Goal: Task Accomplishment & Management: Manage account settings

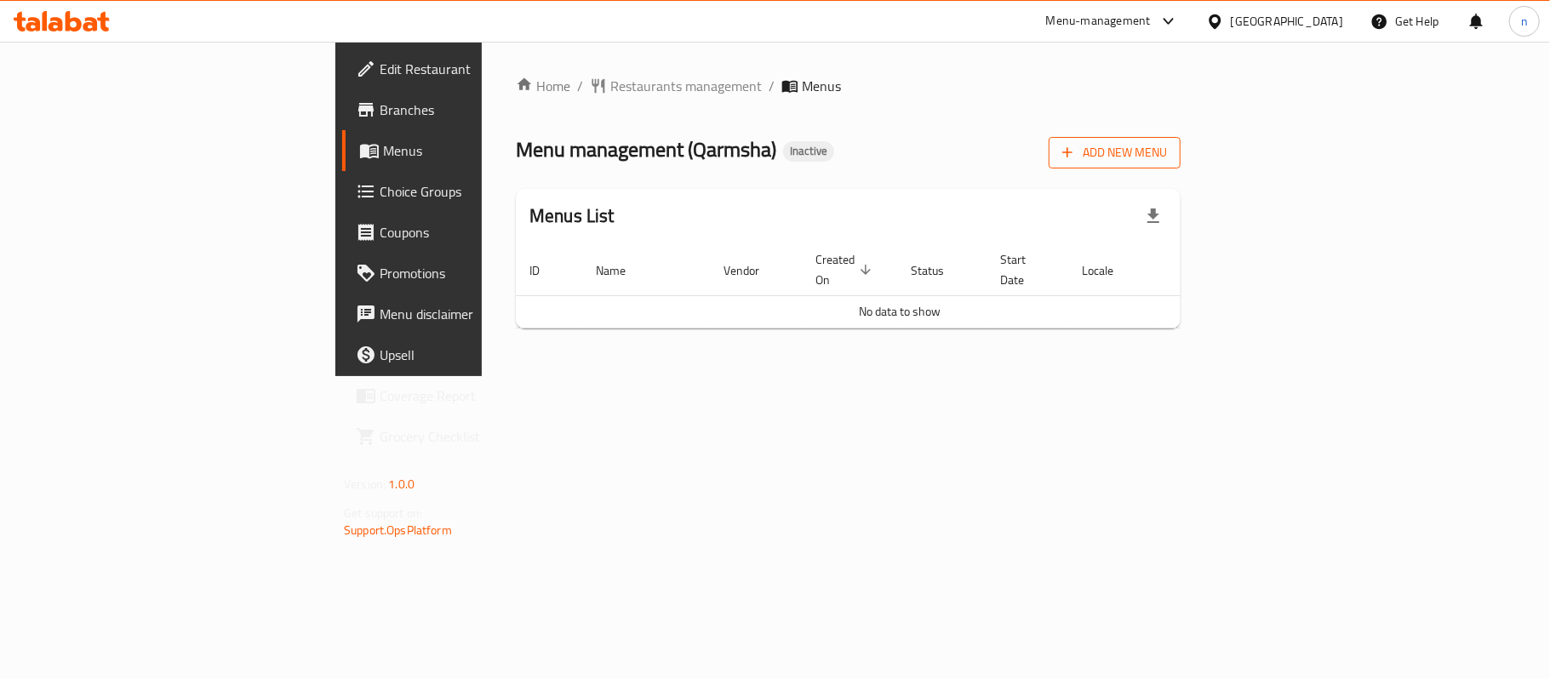
click at [1167, 157] on span "Add New Menu" at bounding box center [1114, 152] width 105 height 21
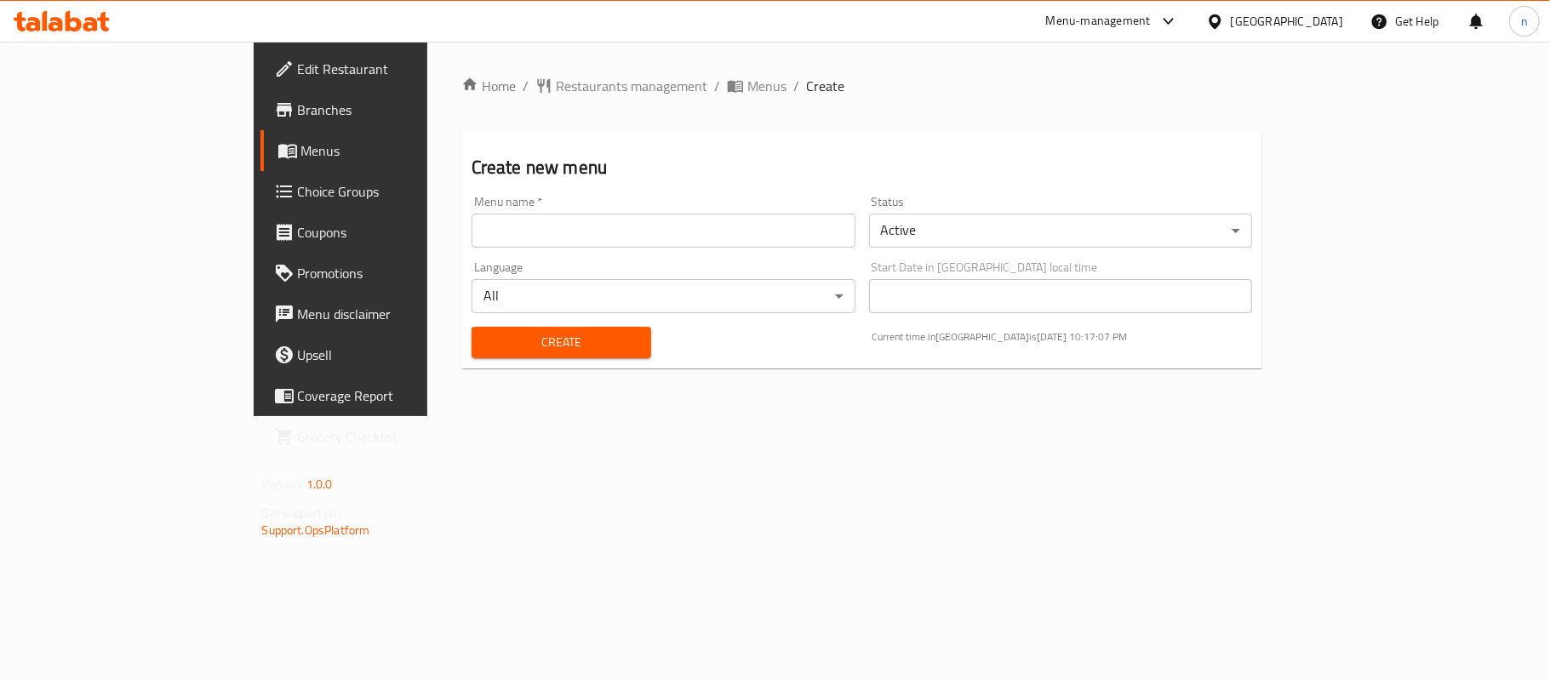
click at [472, 242] on input "text" at bounding box center [664, 231] width 384 height 34
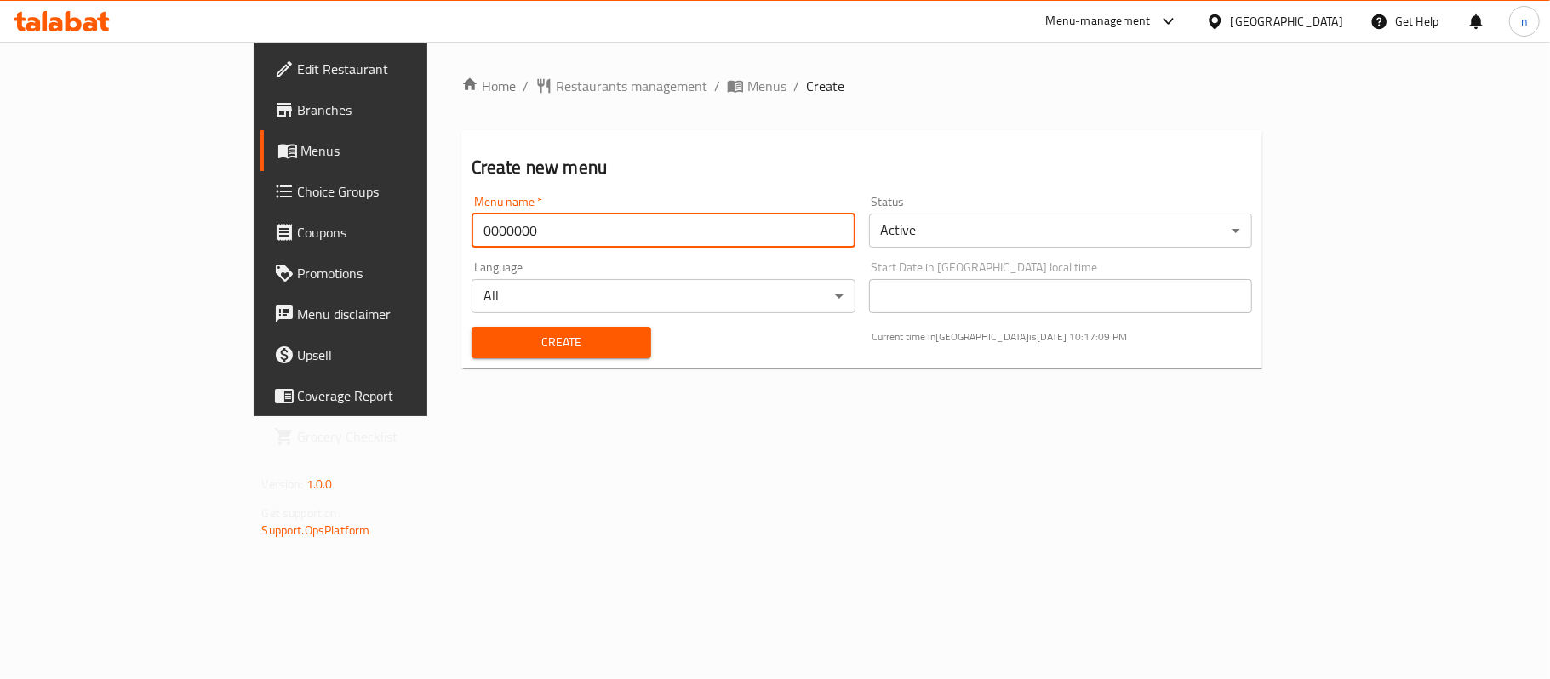
type input "0000000"
click at [472, 327] on button "Create" at bounding box center [562, 342] width 180 height 31
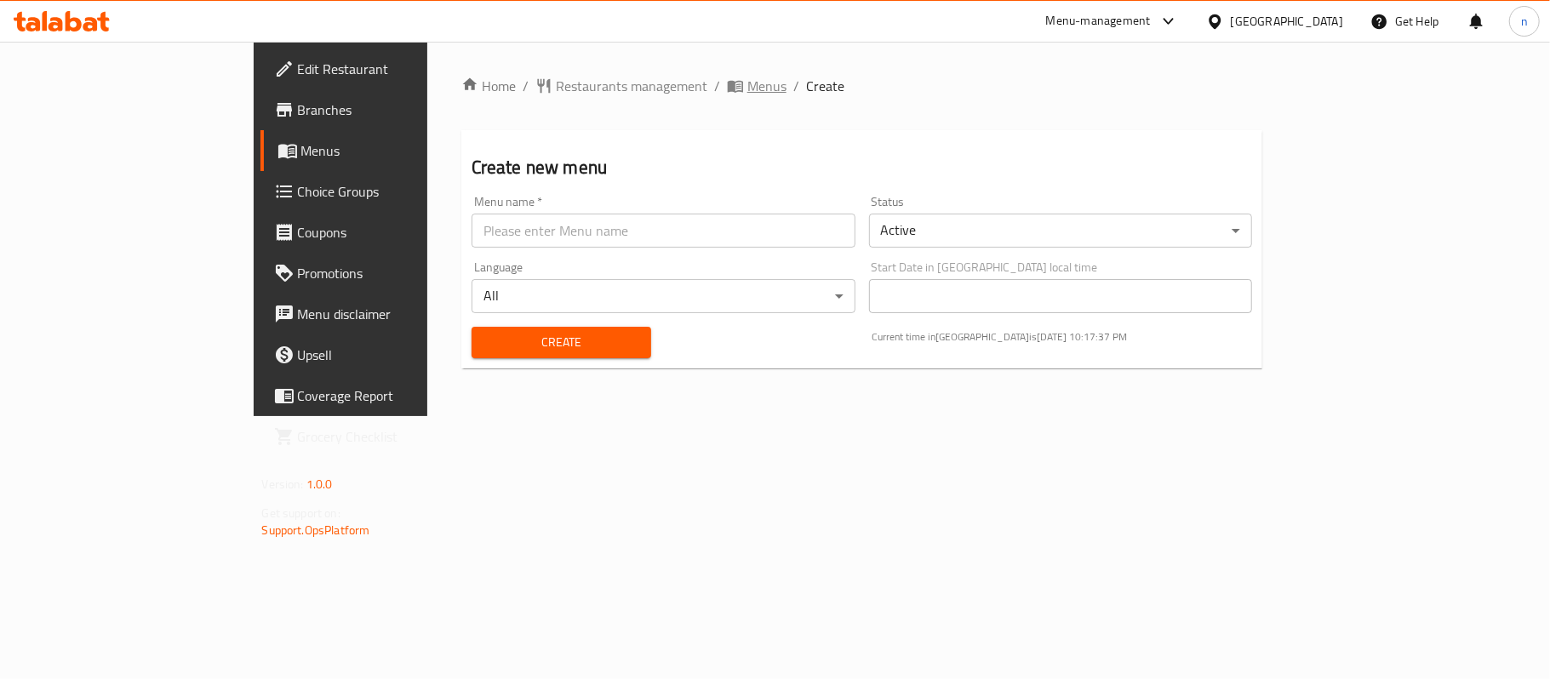
click at [747, 77] on span "Menus" at bounding box center [766, 86] width 39 height 20
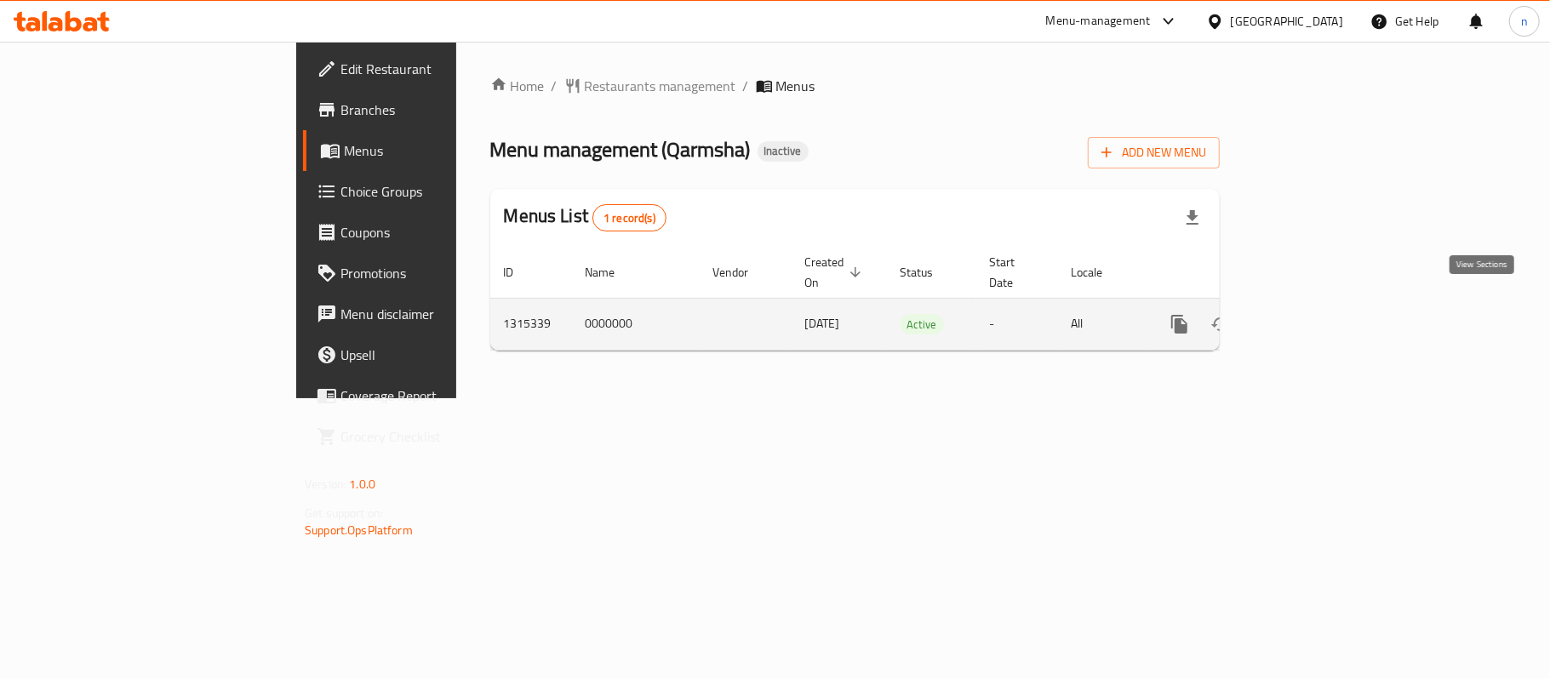
click at [1310, 317] on icon "enhanced table" at bounding box center [1302, 324] width 15 height 15
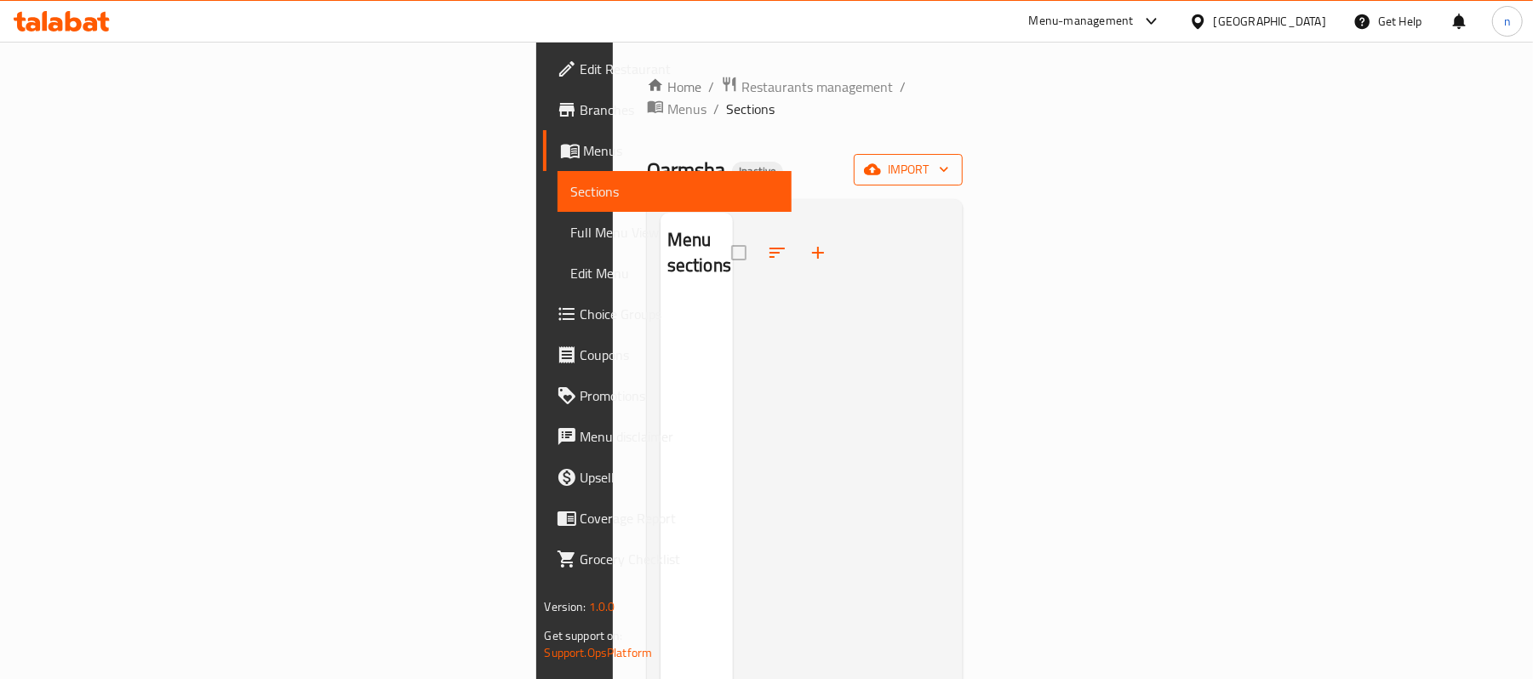
click at [949, 159] on span "import" at bounding box center [908, 169] width 82 height 21
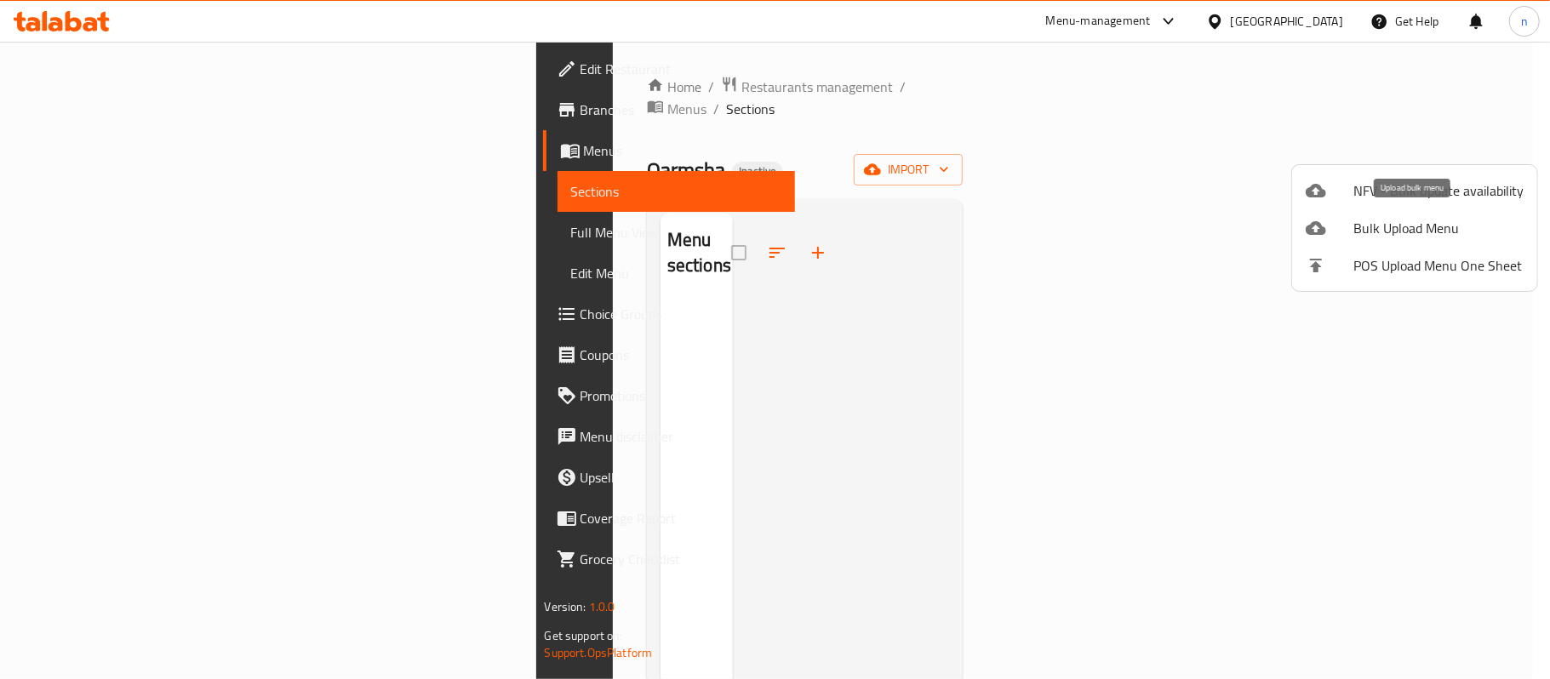
click at [1376, 223] on span "Bulk Upload Menu" at bounding box center [1438, 228] width 170 height 20
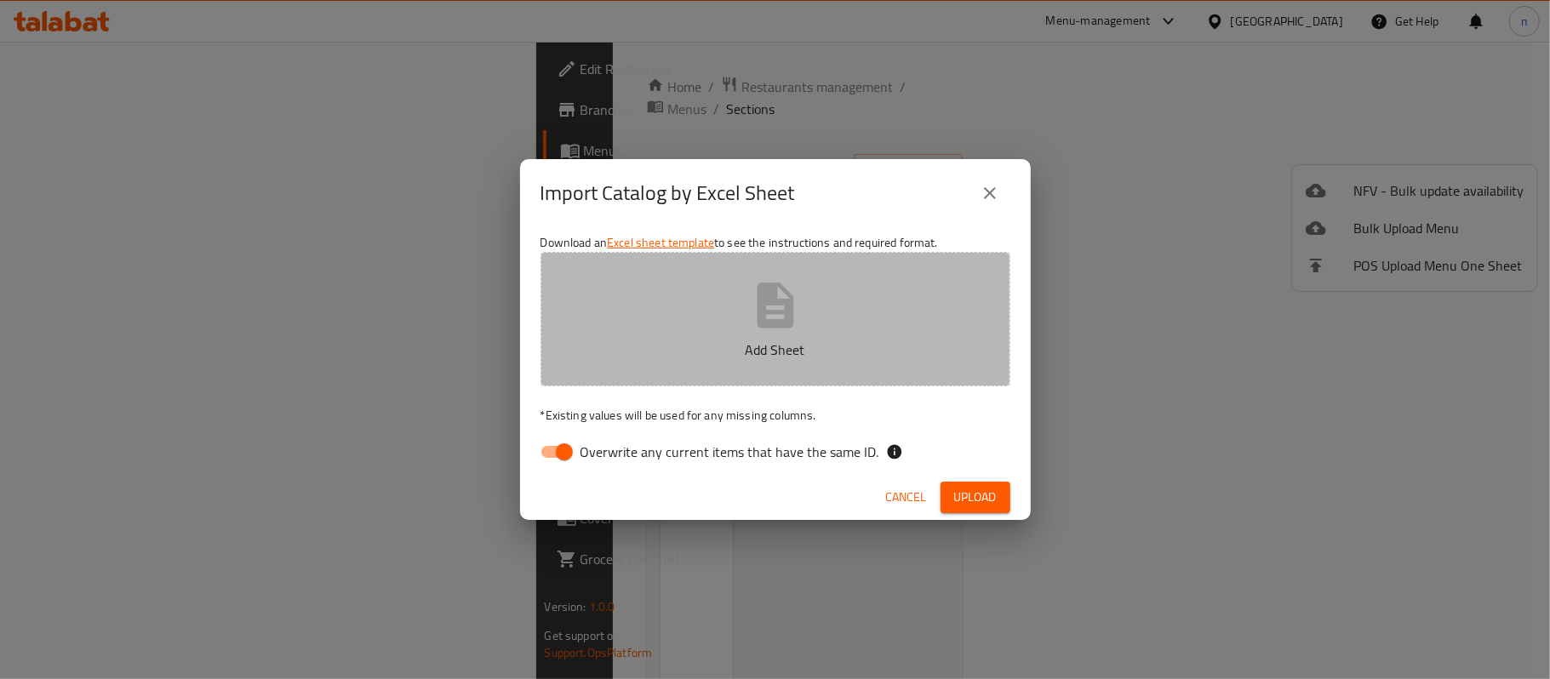
click at [845, 315] on button "Add Sheet" at bounding box center [775, 319] width 470 height 134
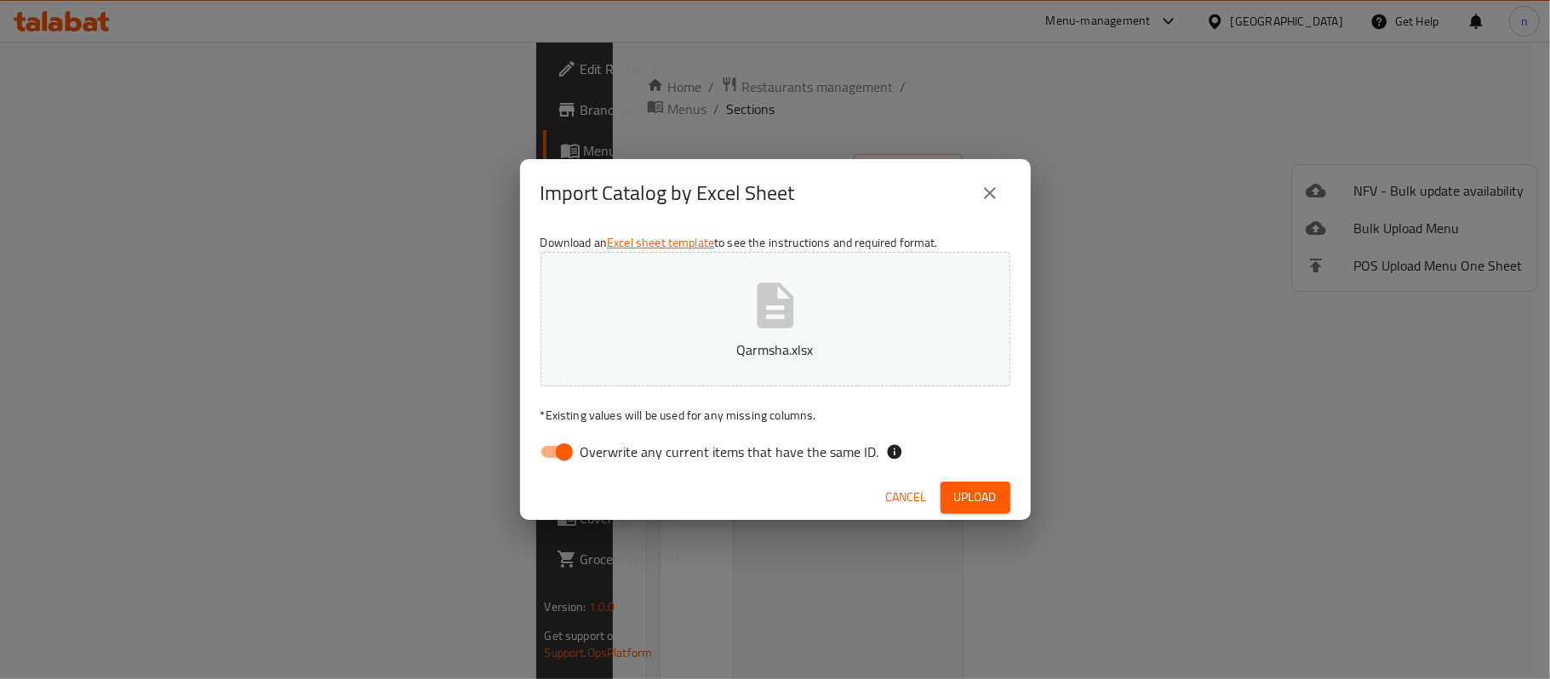
click at [558, 455] on input "Overwrite any current items that have the same ID." at bounding box center [564, 452] width 97 height 32
checkbox input "false"
click at [981, 501] on span "Upload" at bounding box center [975, 497] width 43 height 21
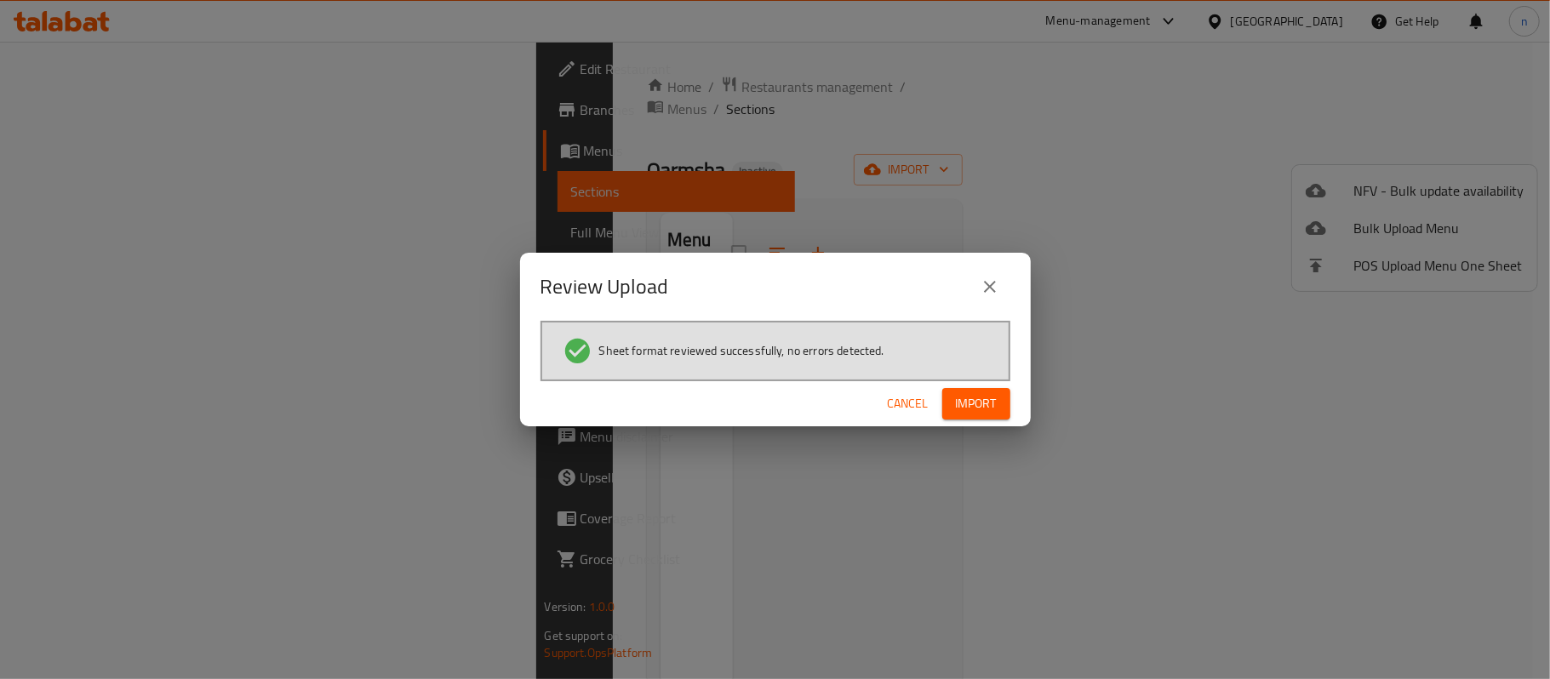
click at [998, 400] on button "Import" at bounding box center [976, 403] width 68 height 31
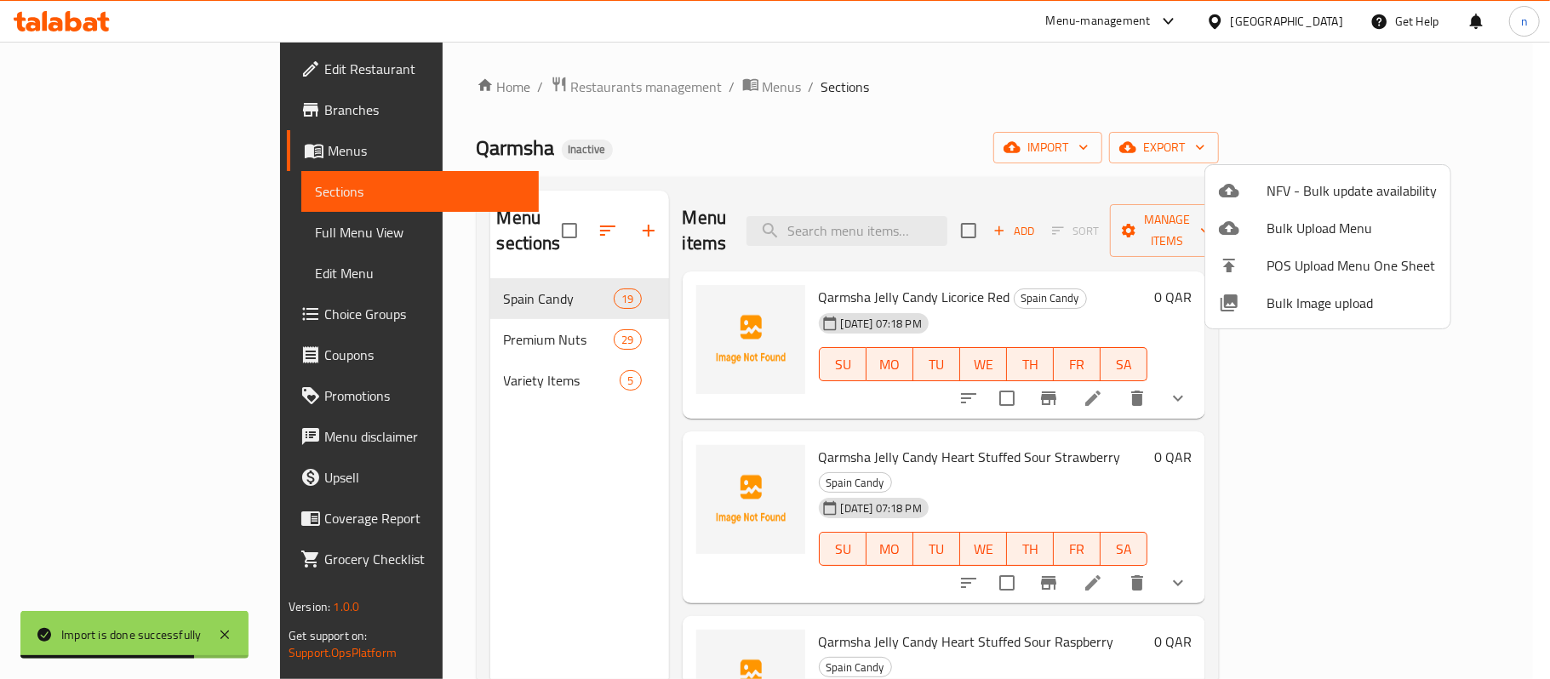
click at [465, 357] on div at bounding box center [775, 339] width 1550 height 679
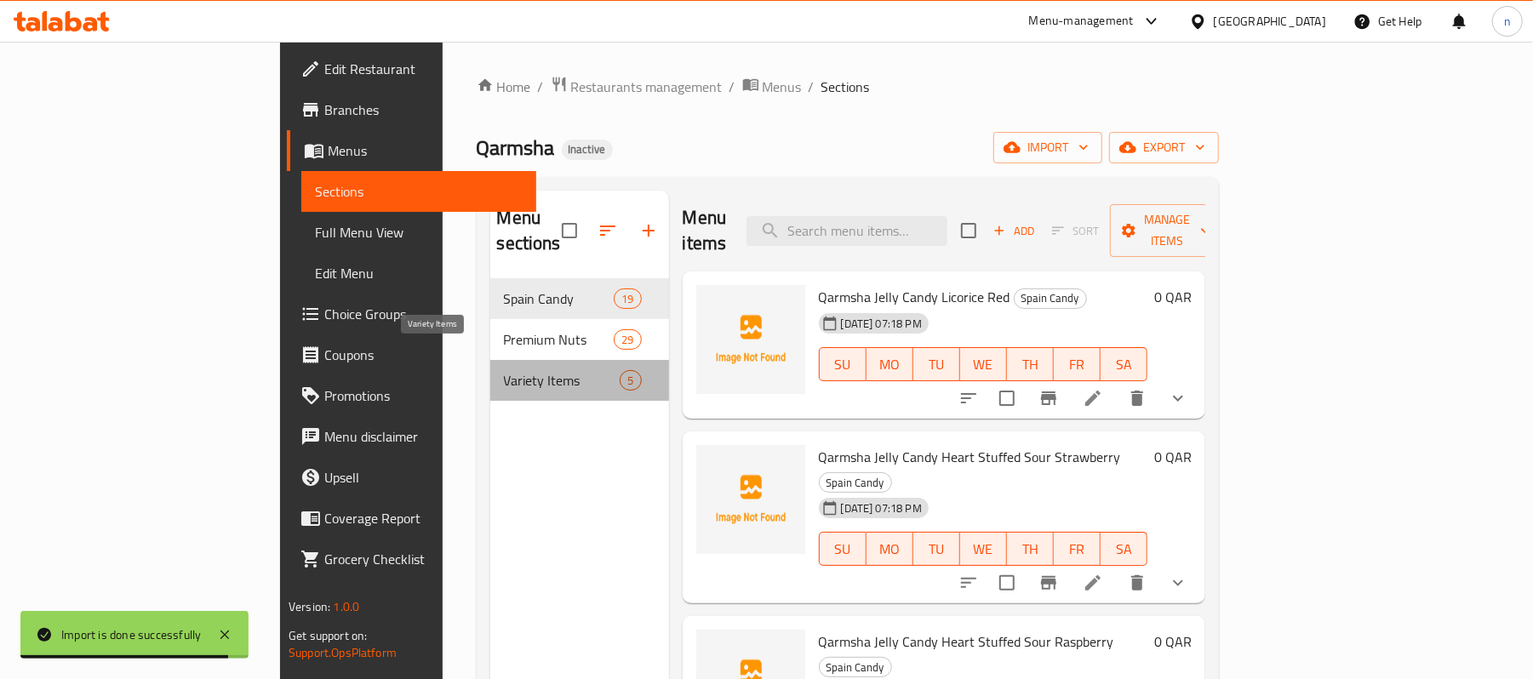
click at [504, 370] on span "Variety Items" at bounding box center [562, 380] width 117 height 20
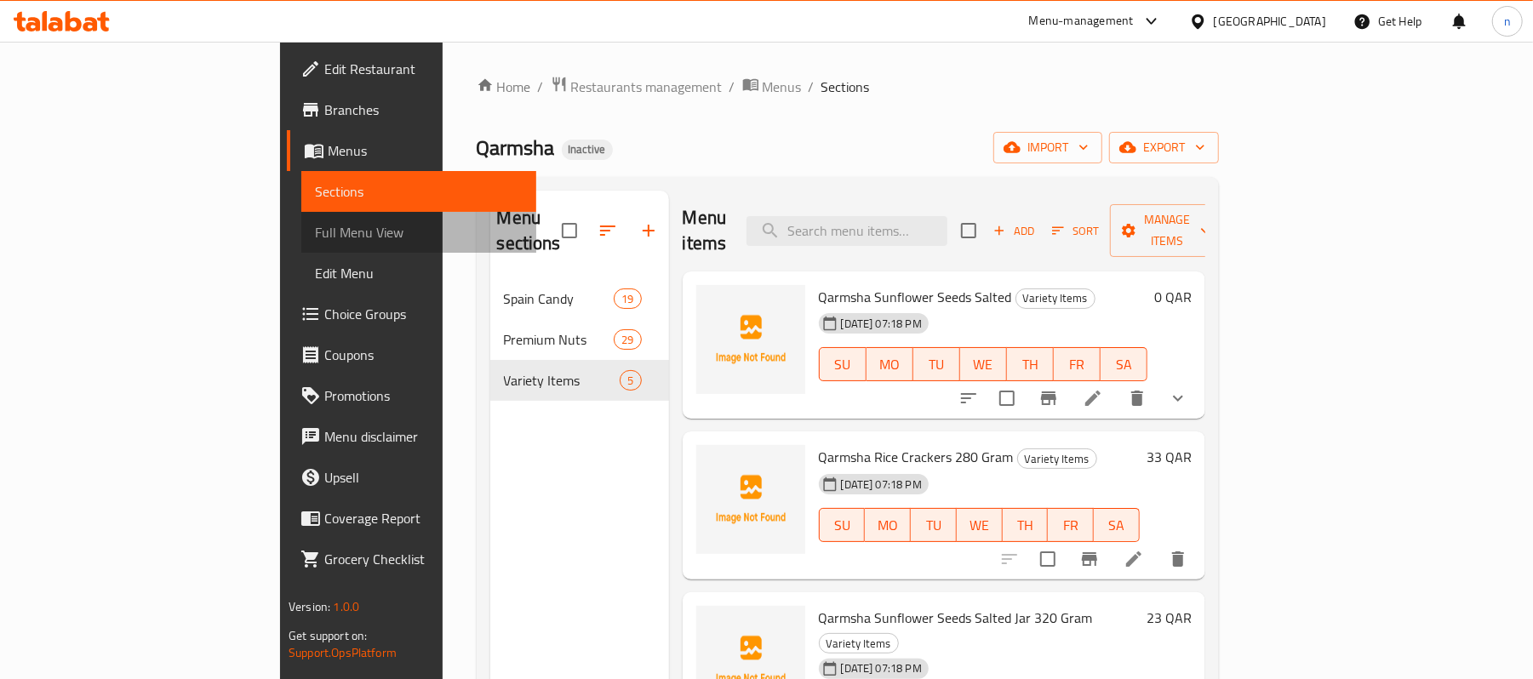
click at [315, 242] on span "Full Menu View" at bounding box center [419, 232] width 208 height 20
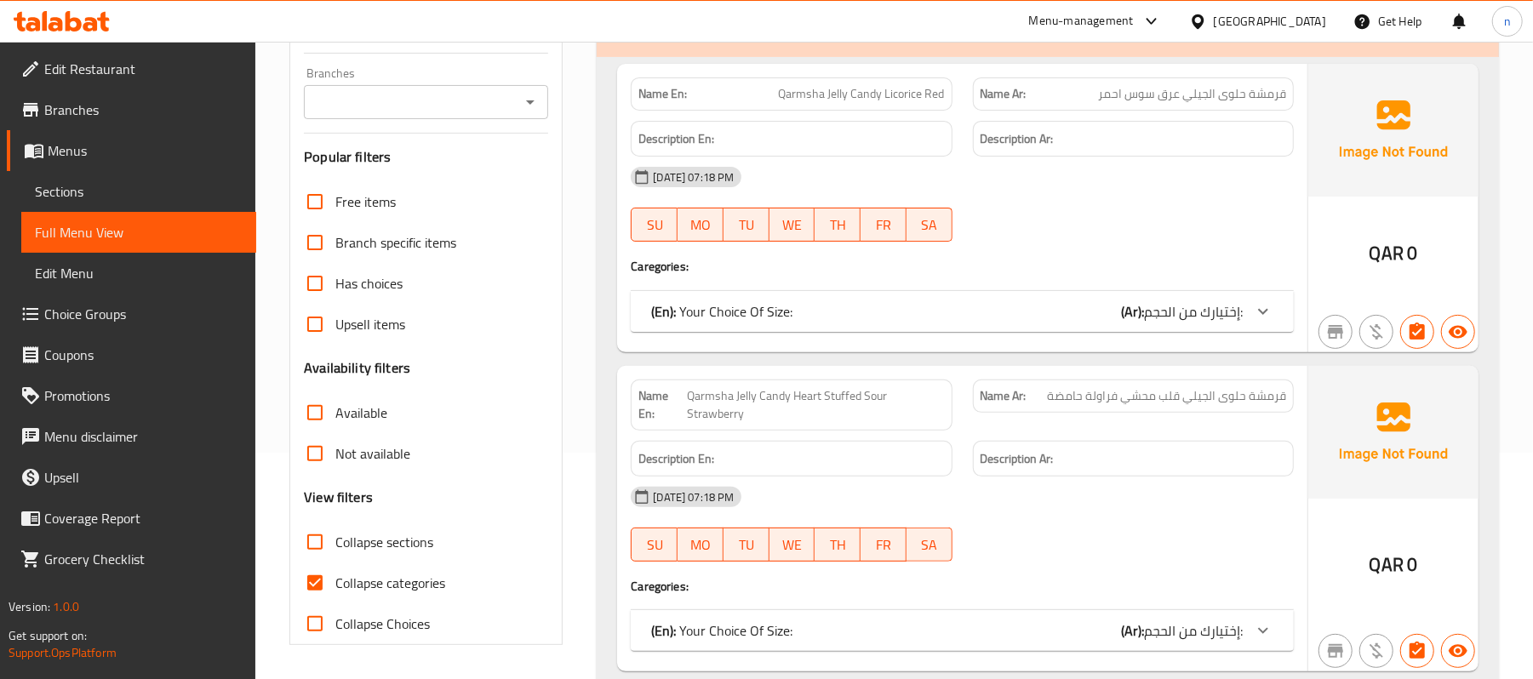
scroll to position [567, 0]
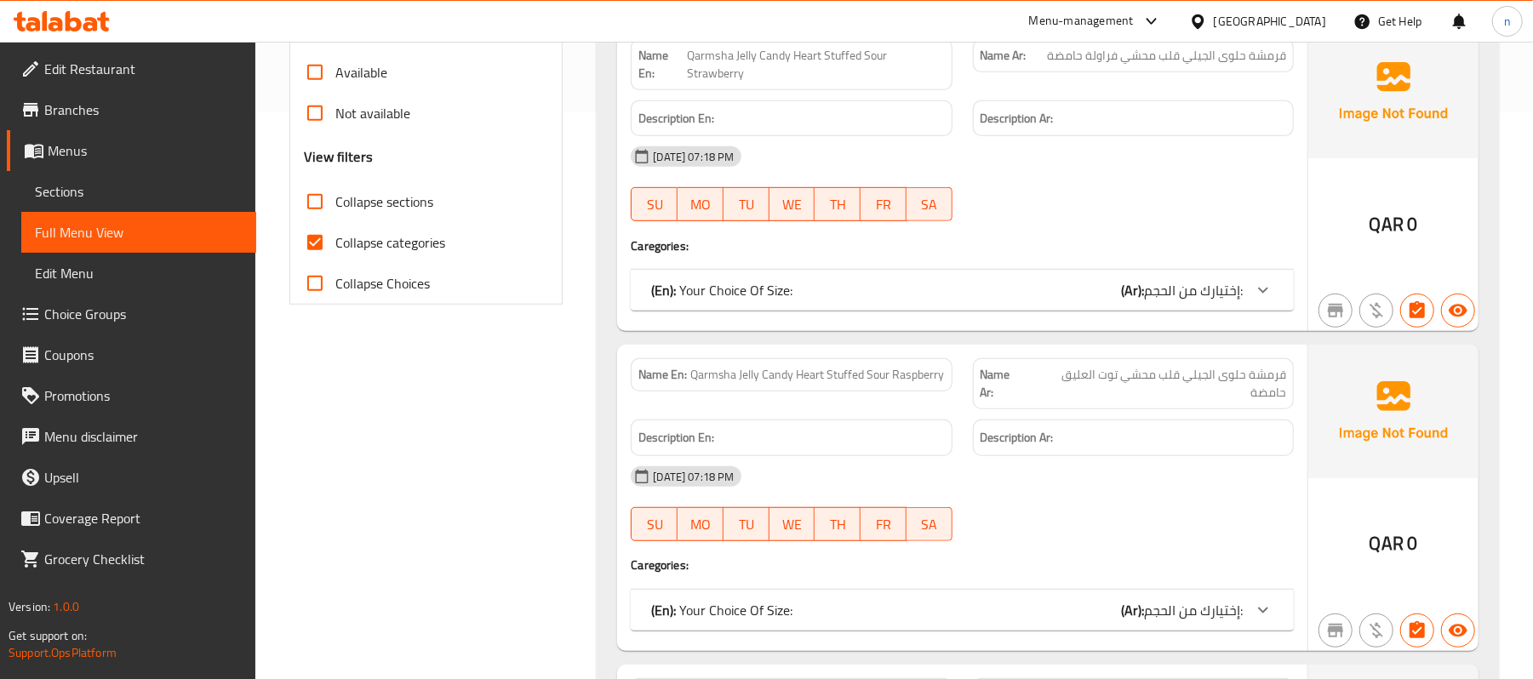
click at [318, 197] on input "Collapse sections" at bounding box center [315, 201] width 41 height 41
checkbox input "true"
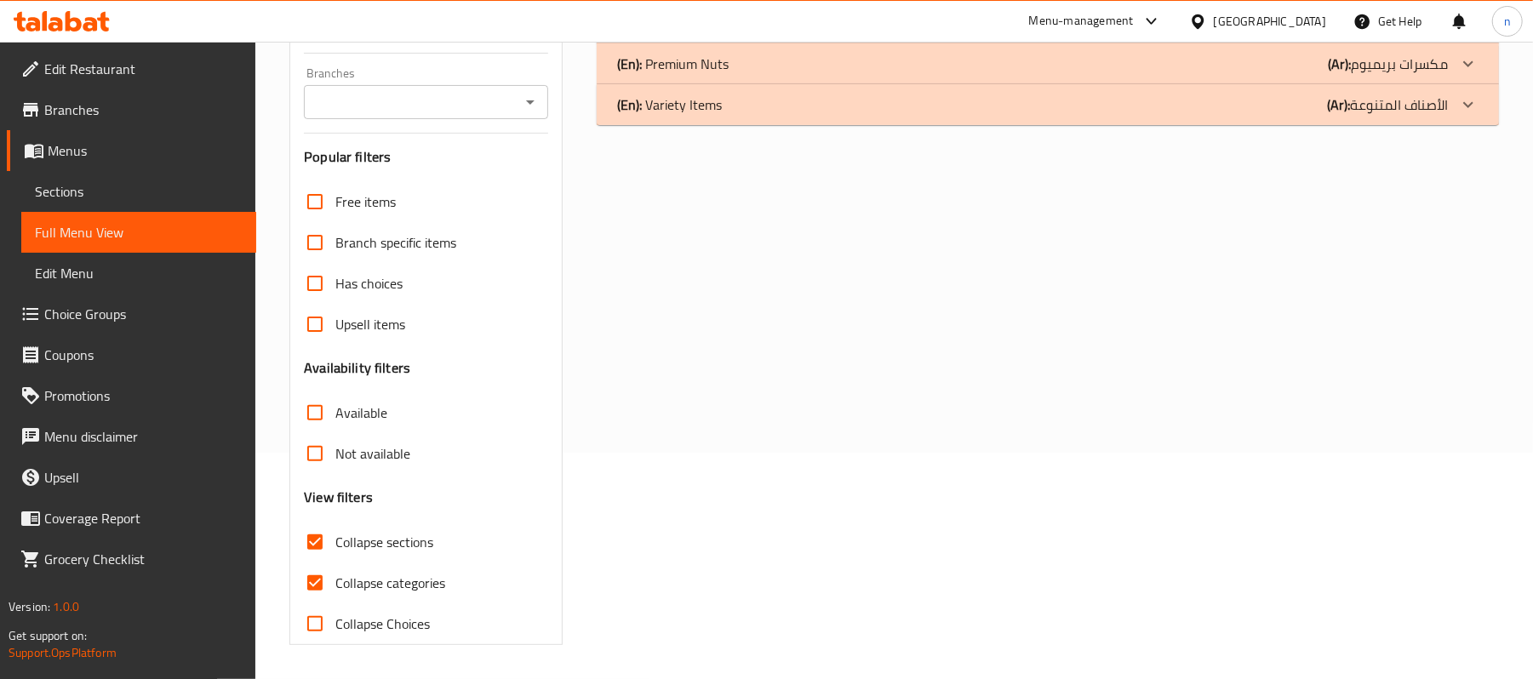
click at [317, 243] on div "Free items Branch specific items Has choices Upsell items Availability filters …" at bounding box center [426, 412] width 244 height 463
click at [318, 587] on input "Collapse categories" at bounding box center [315, 583] width 41 height 41
checkbox input "false"
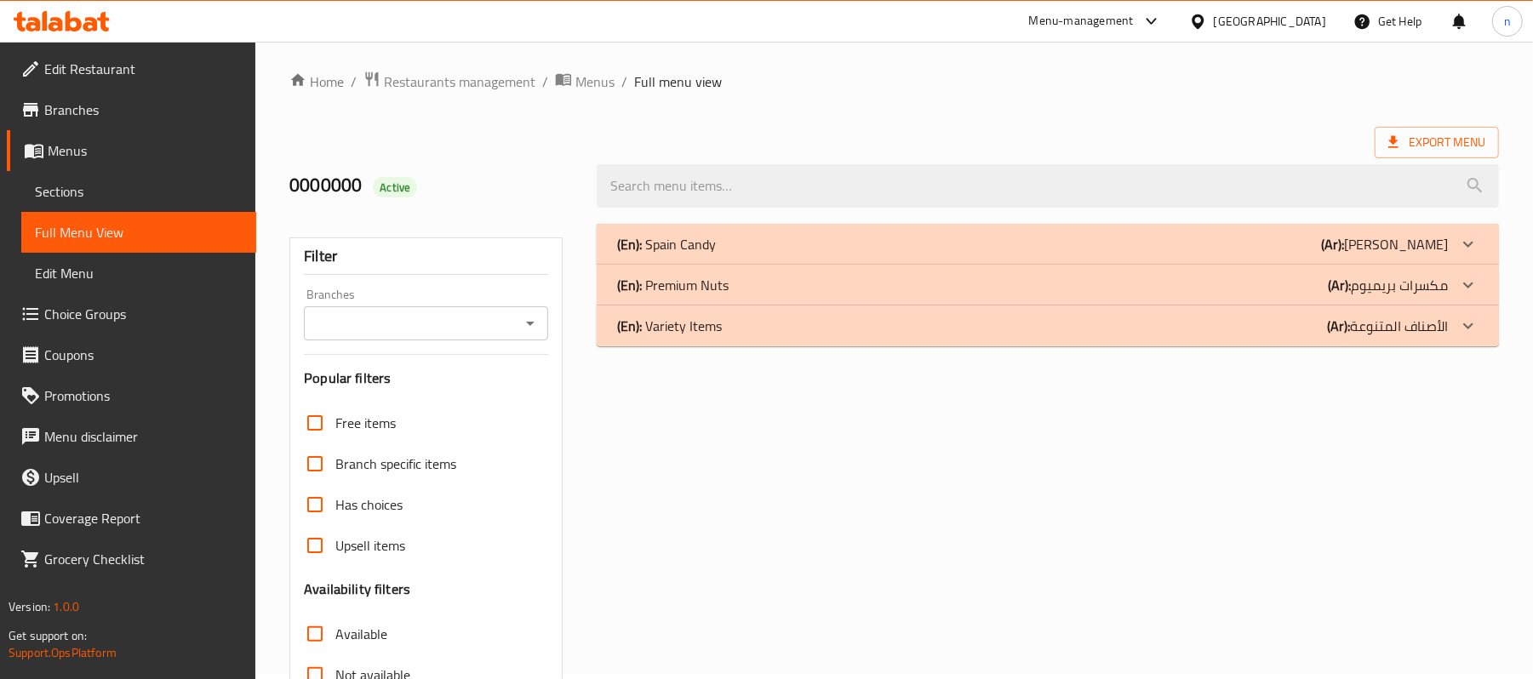
scroll to position [1, 0]
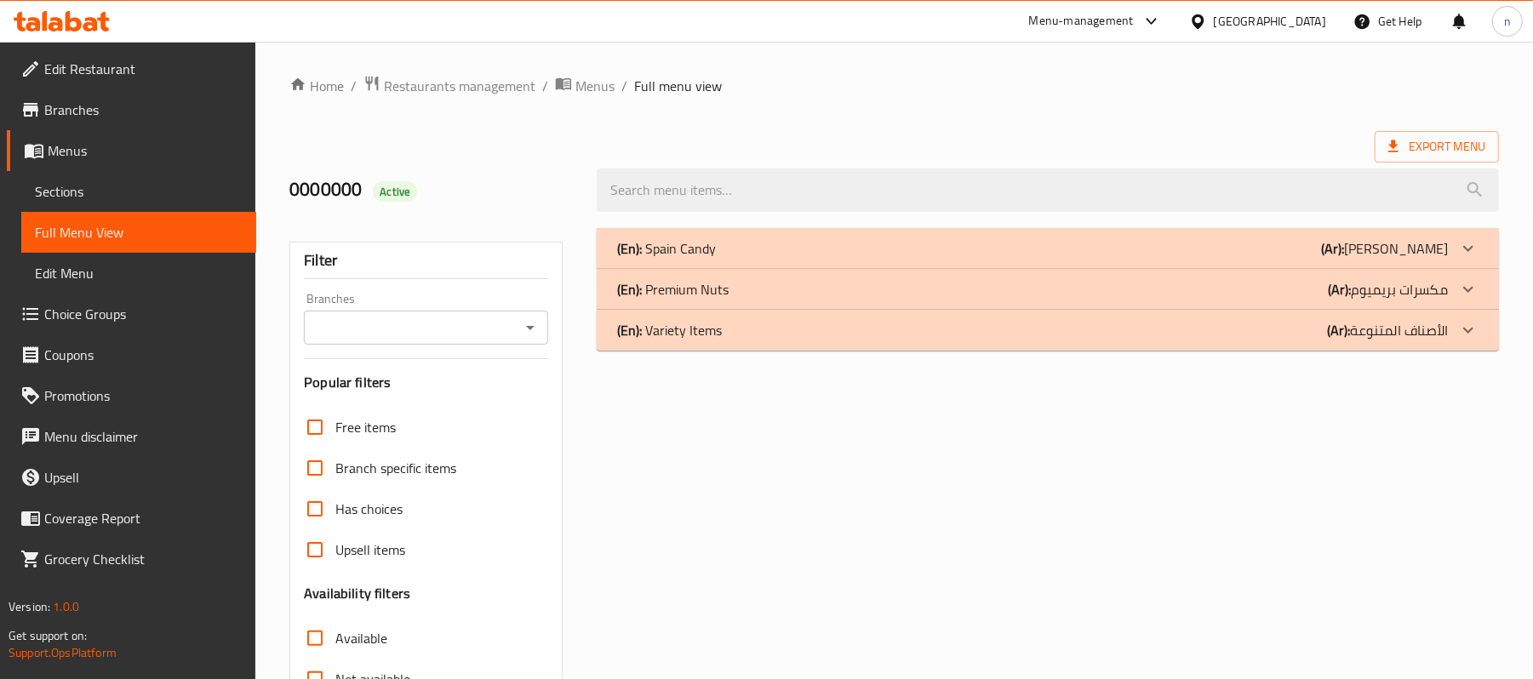
click at [819, 331] on div "(En): Variety Items (Ar): الأصناف المتنوعة" at bounding box center [1032, 330] width 831 height 20
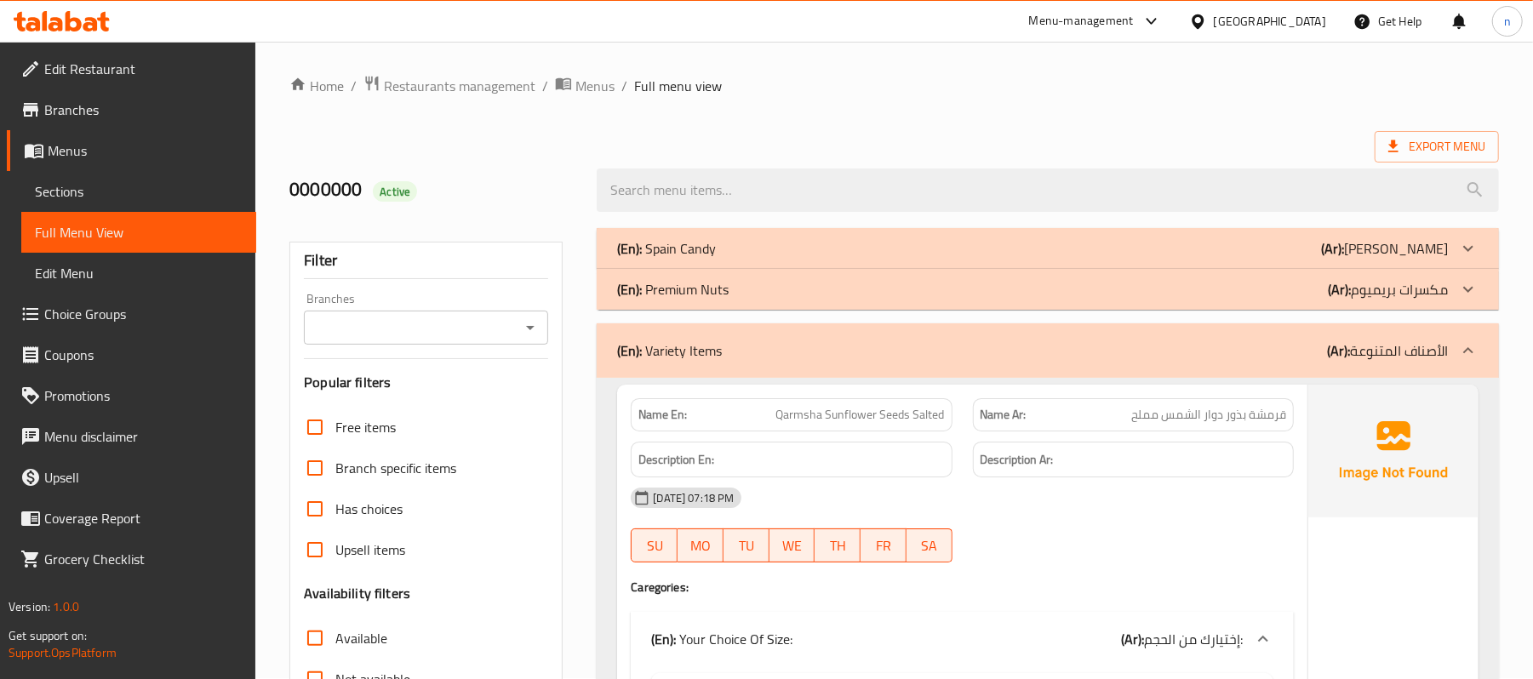
click at [791, 297] on div "(En): Premium Nuts (Ar): مكسرات بريميوم" at bounding box center [1032, 289] width 831 height 20
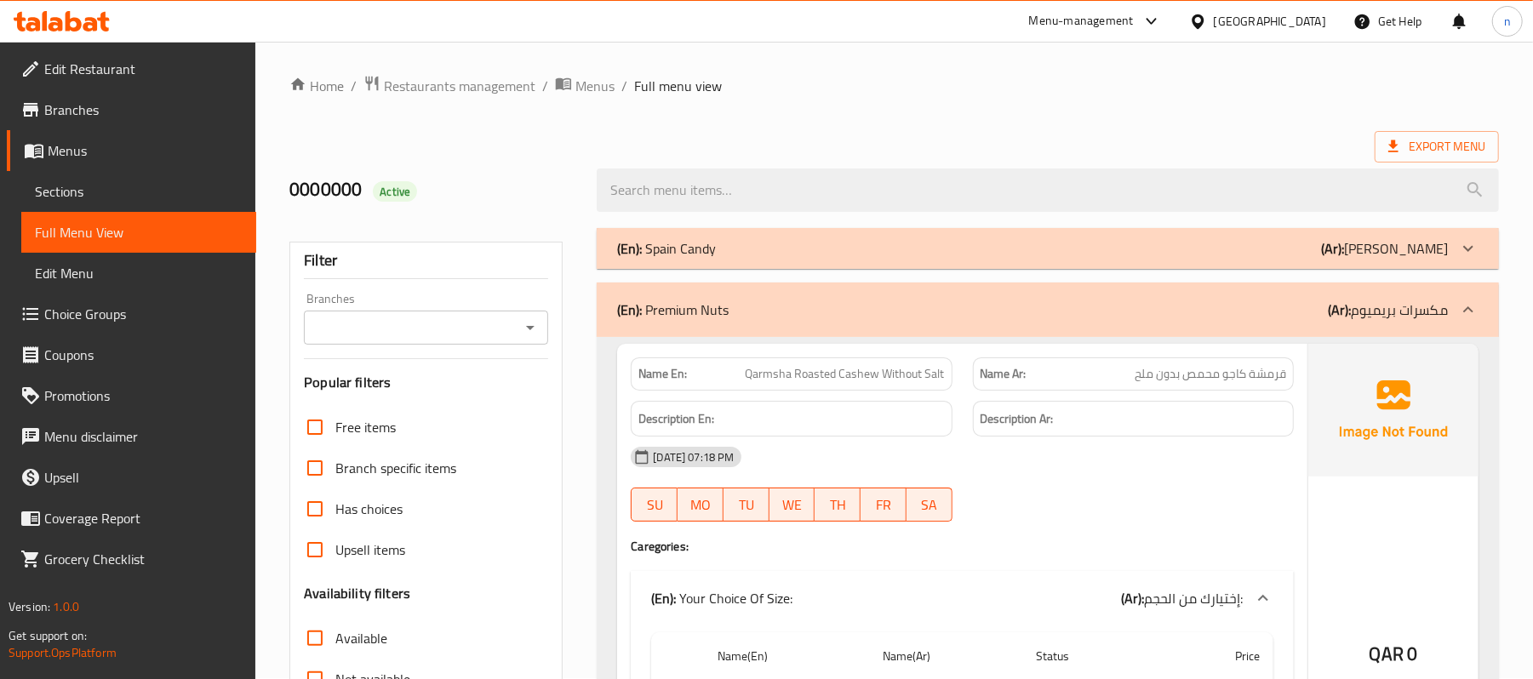
click at [771, 254] on div "(En): Spain Candy (Ar): كاندي اسباني" at bounding box center [1032, 248] width 831 height 20
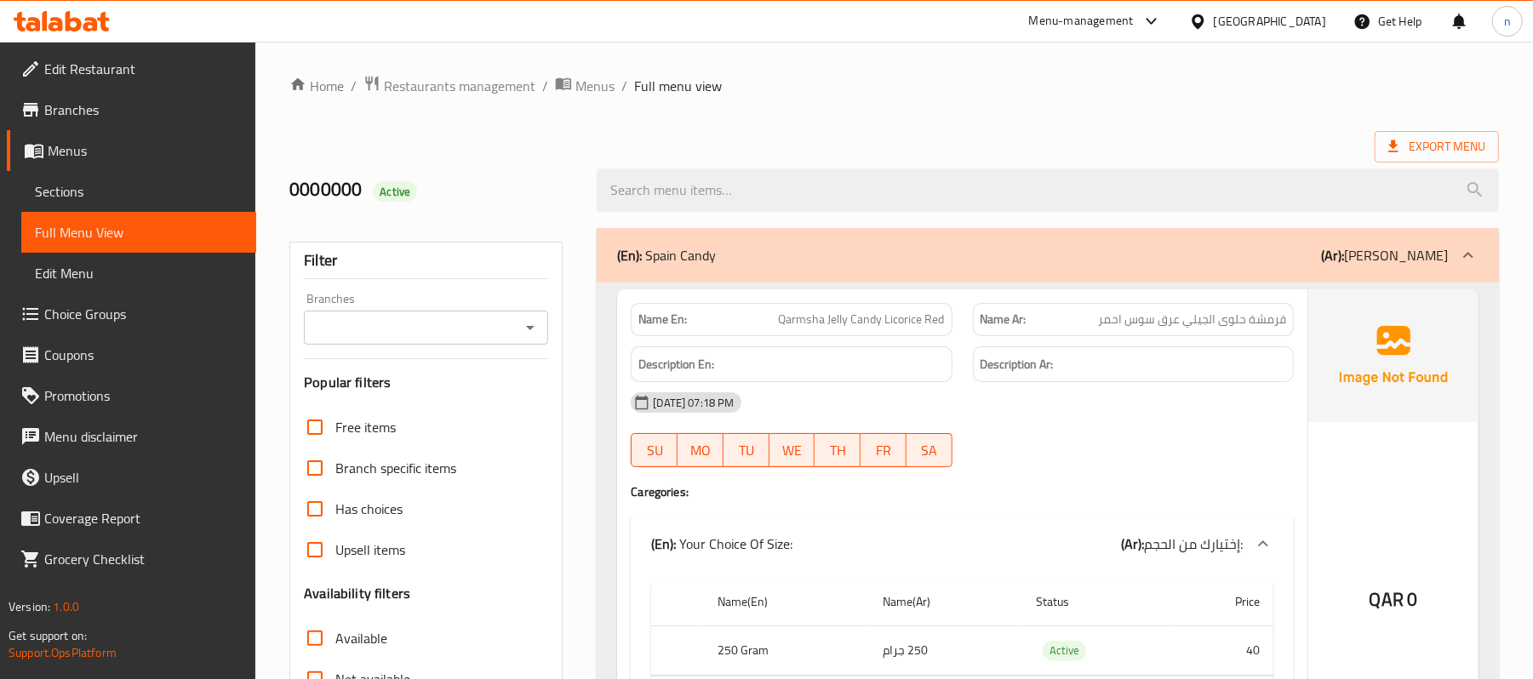
click at [735, 145] on div "Export Menu" at bounding box center [894, 146] width 1210 height 31
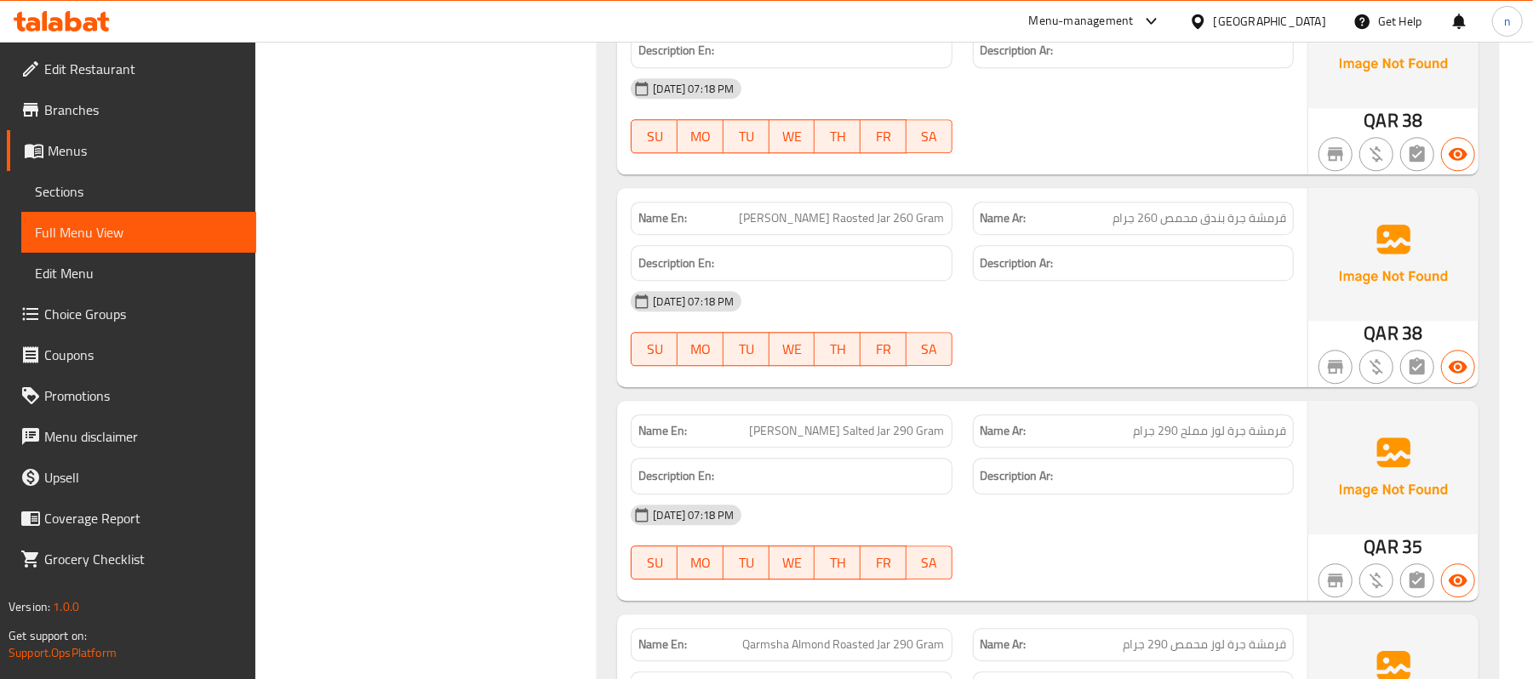
scroll to position [17041, 0]
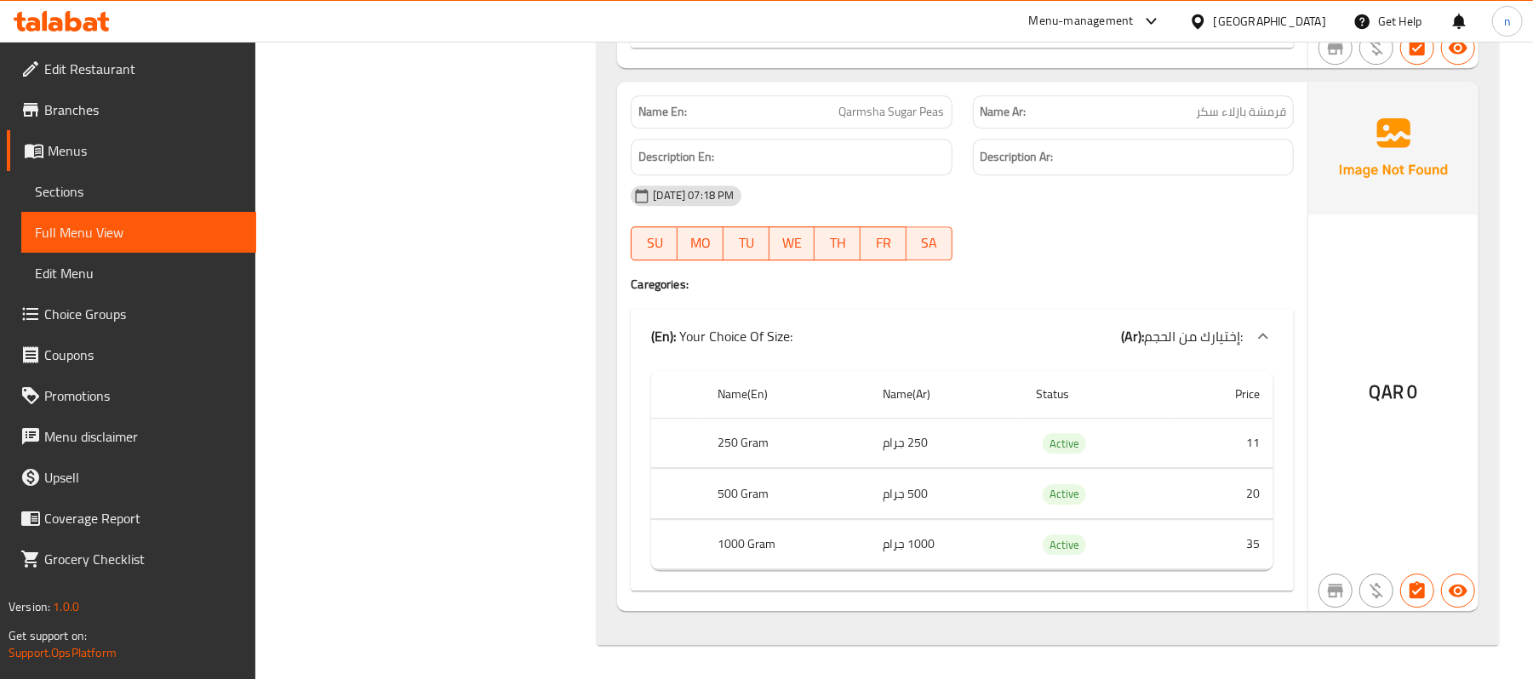
scroll to position [21870, 0]
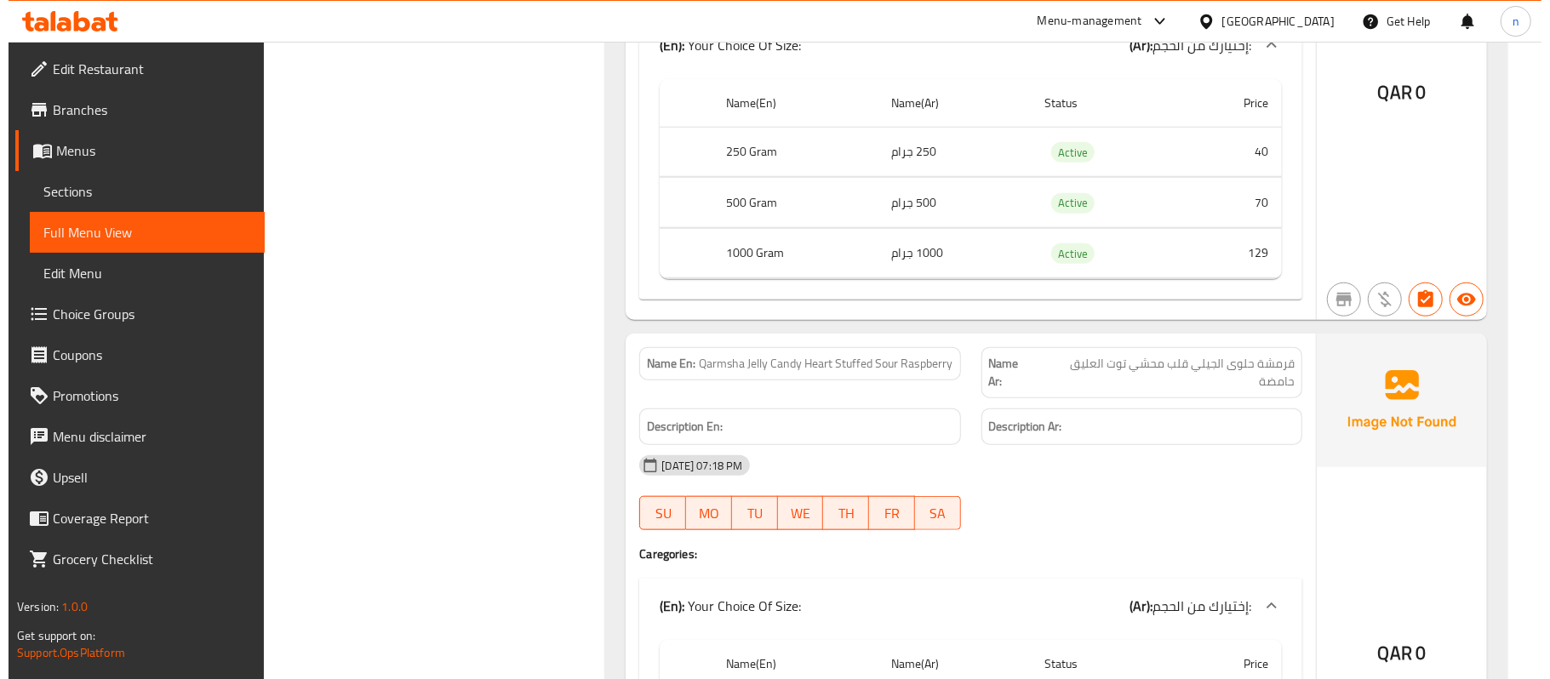
scroll to position [0, 0]
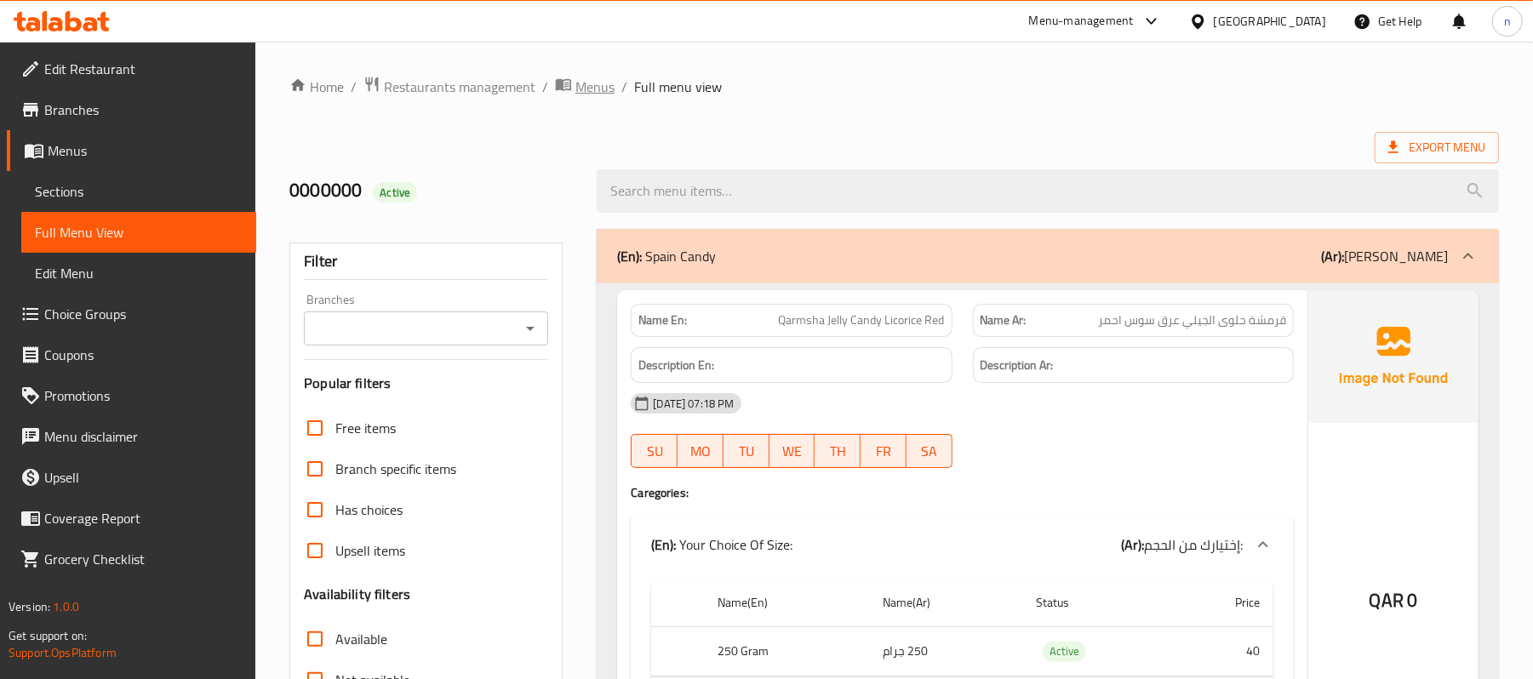
click at [597, 89] on span "Menus" at bounding box center [594, 87] width 39 height 20
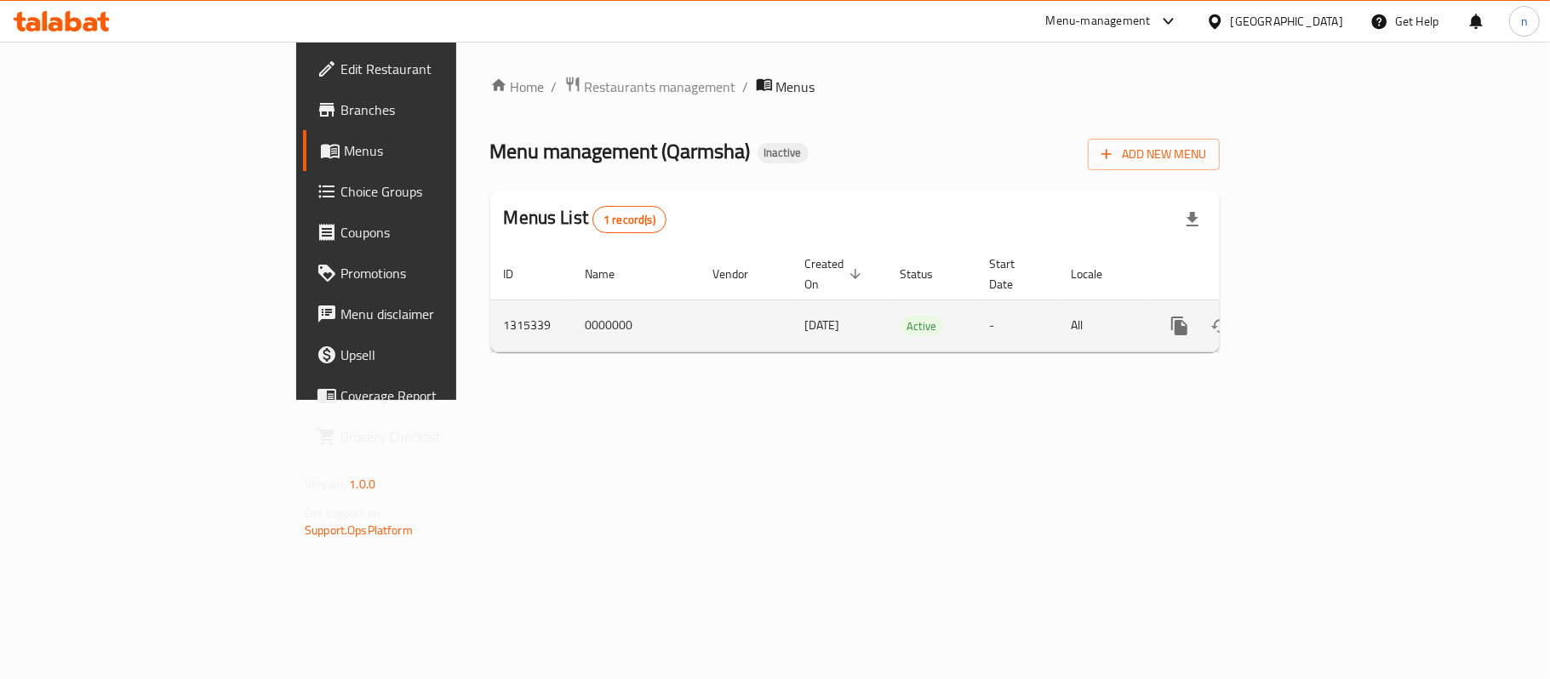
click at [572, 312] on td "0000000" at bounding box center [636, 326] width 128 height 52
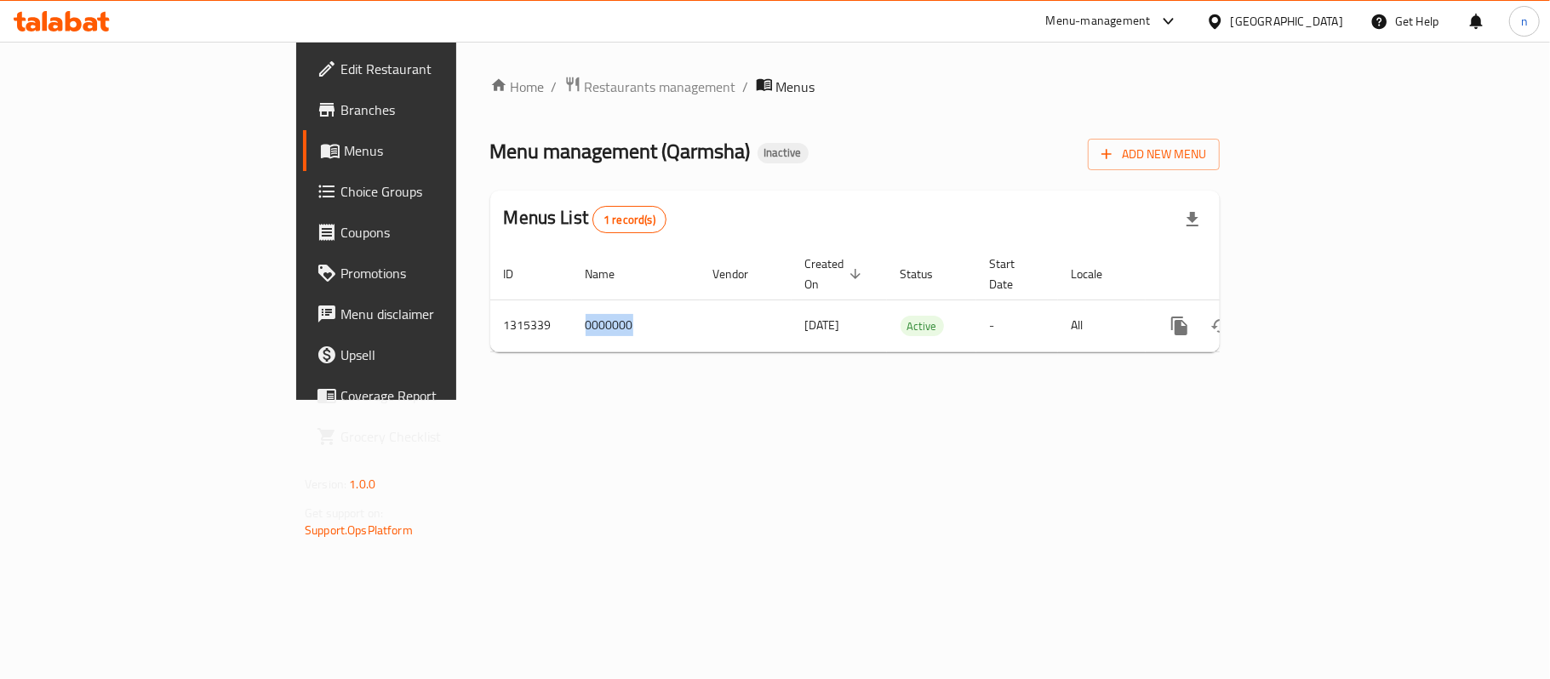
copy td "0000000"
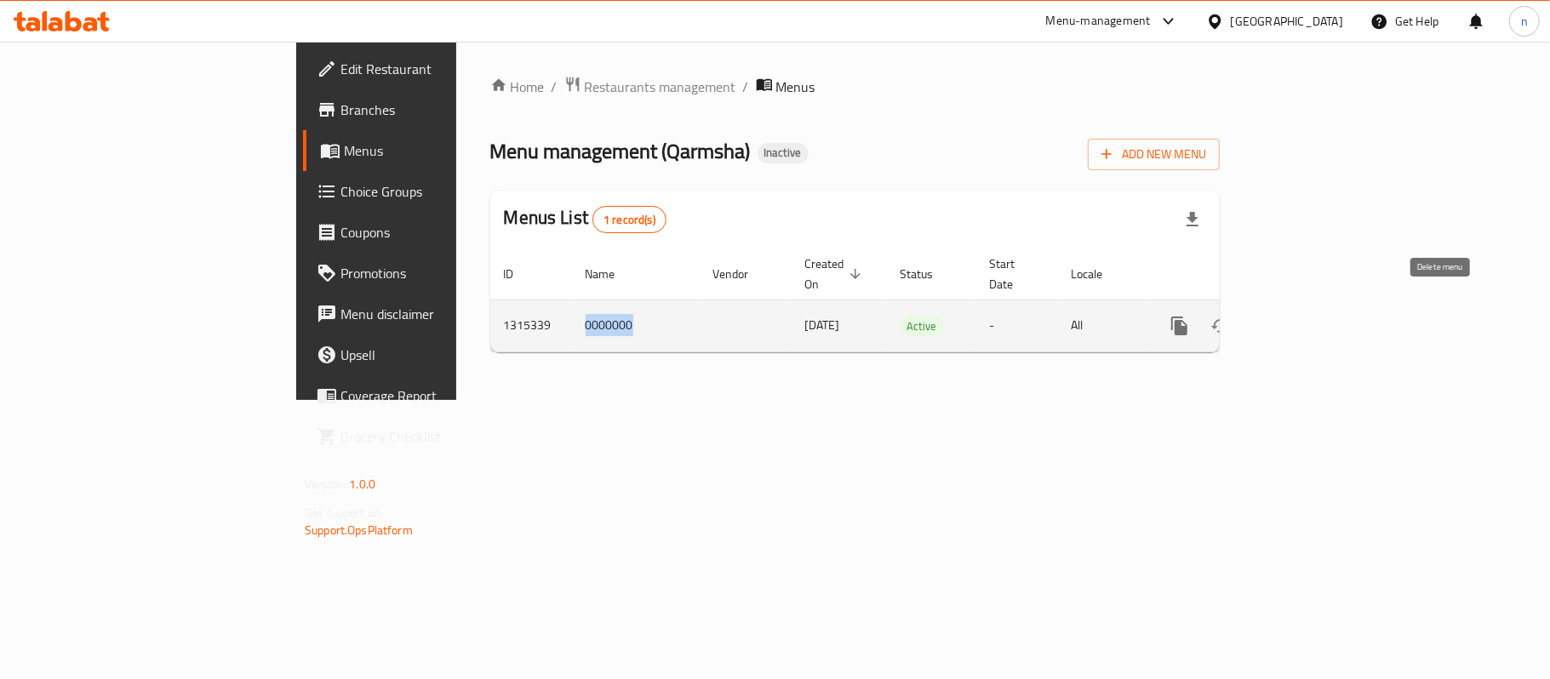
click at [1272, 316] on icon "enhanced table" at bounding box center [1261, 326] width 20 height 20
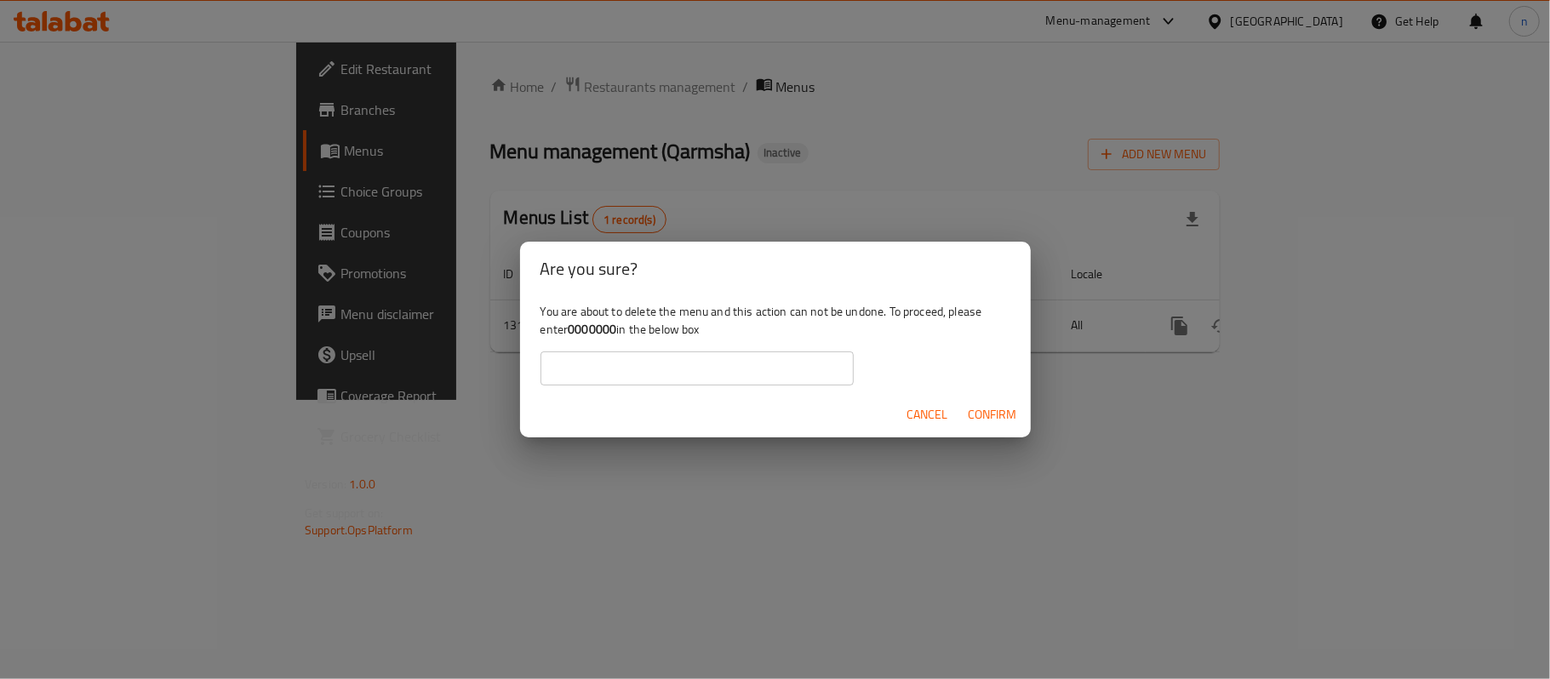
click at [798, 373] on input "text" at bounding box center [696, 369] width 313 height 34
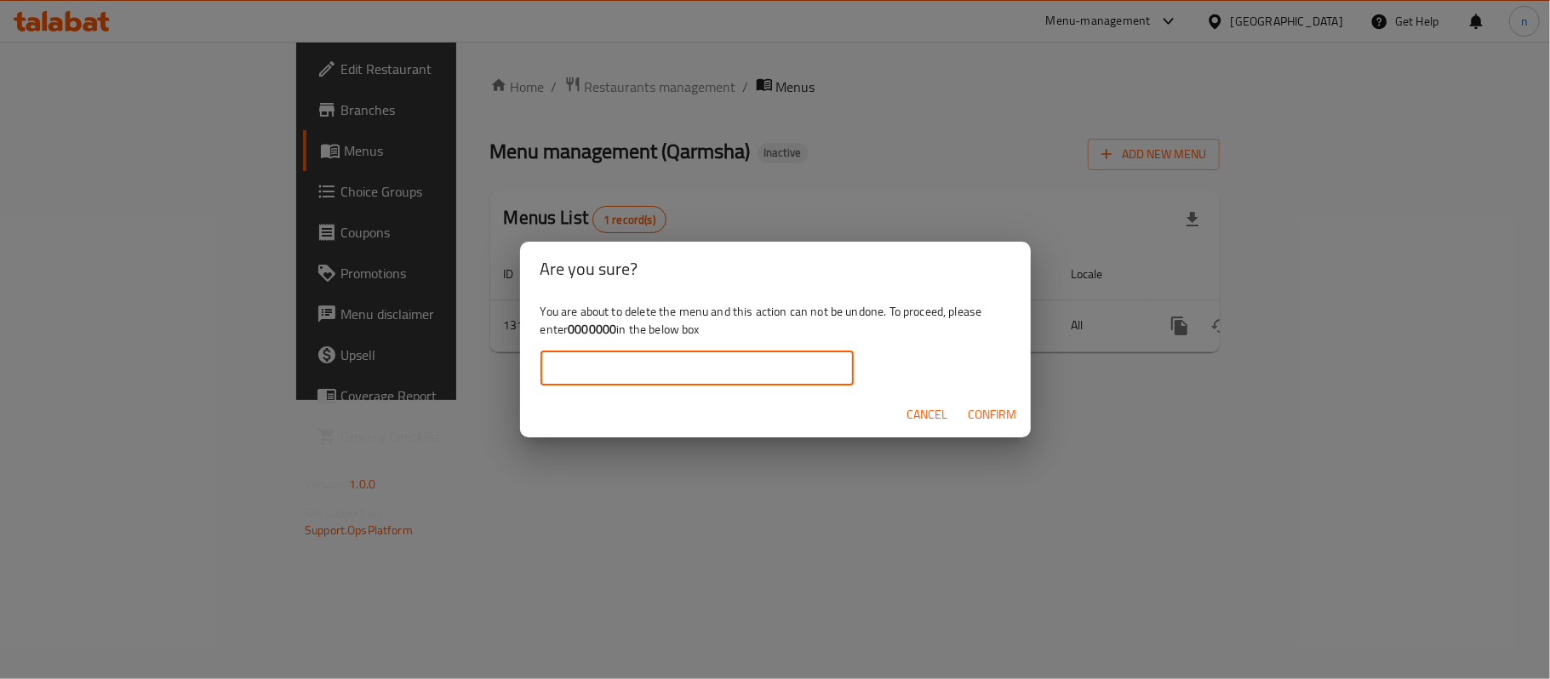
paste input "0000000"
type input "0000000"
click at [994, 412] on span "Confirm" at bounding box center [993, 414] width 49 height 21
